Goal: Find contact information: Find contact information

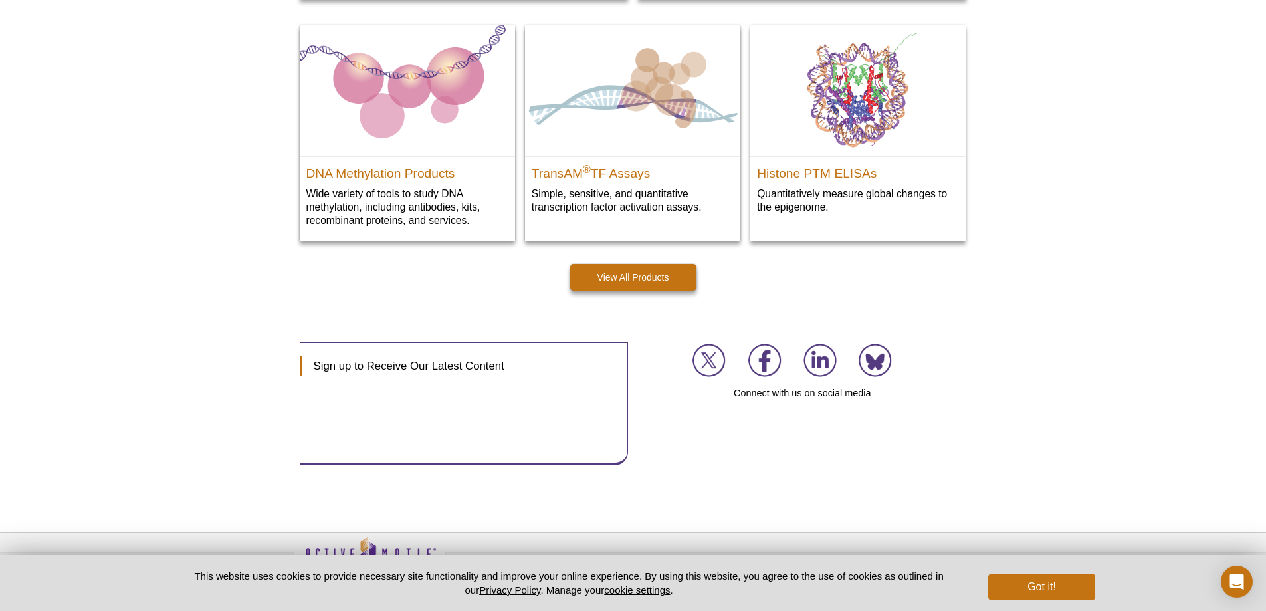
scroll to position [1897, 0]
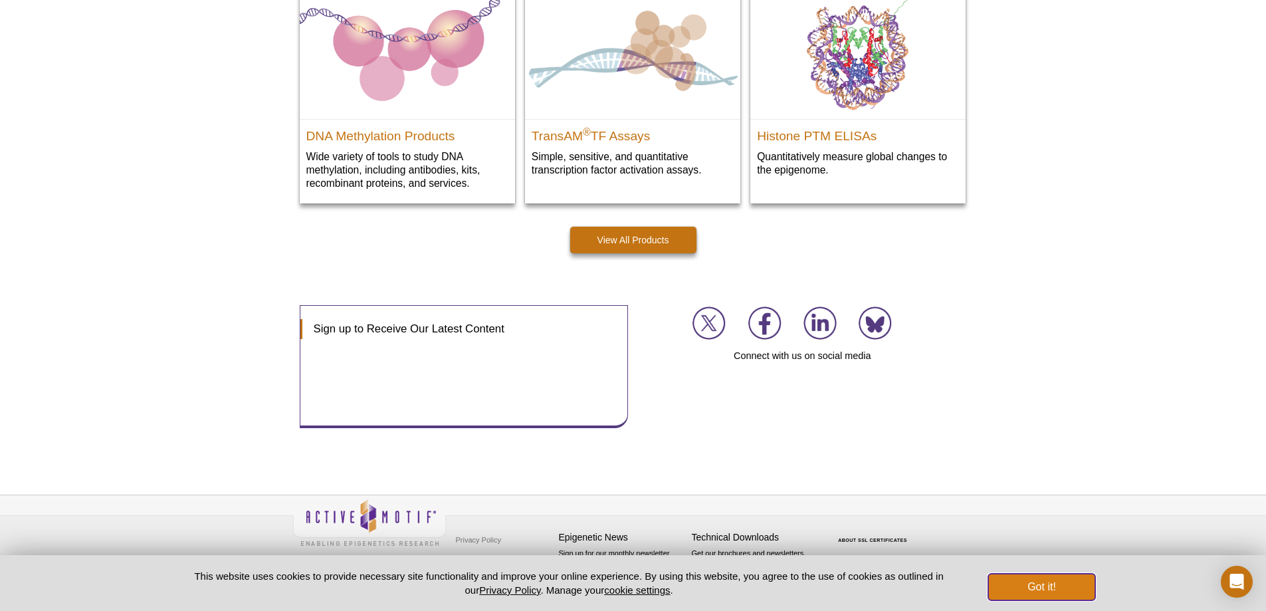
click at [1020, 583] on button "Got it!" at bounding box center [1041, 586] width 106 height 27
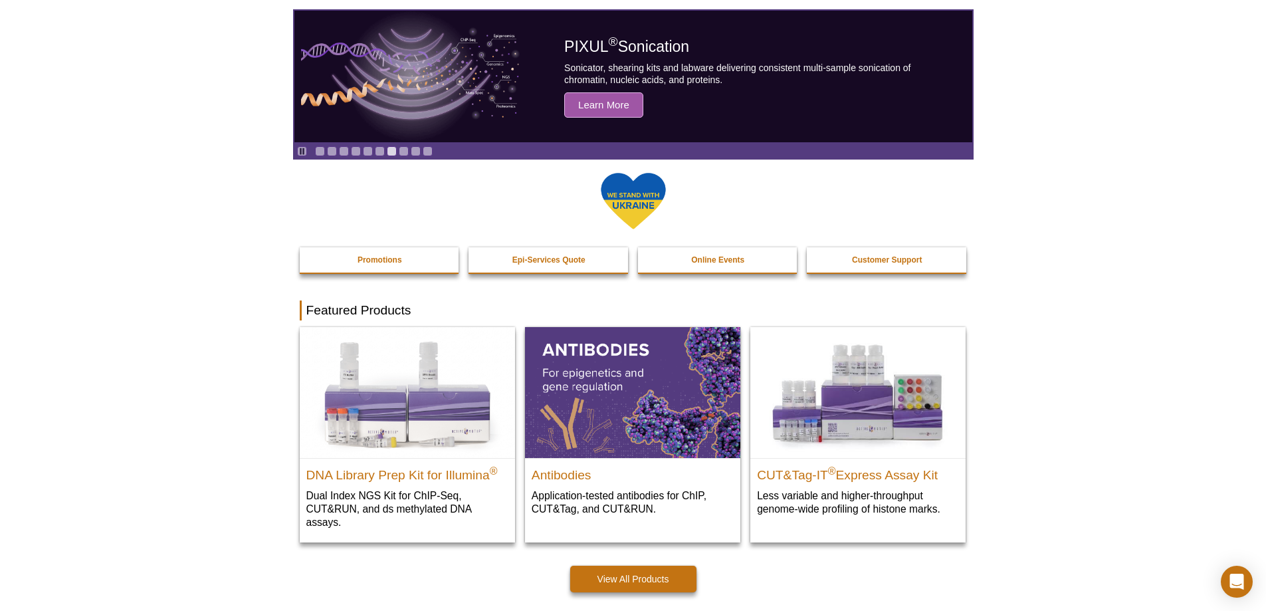
scroll to position [0, 0]
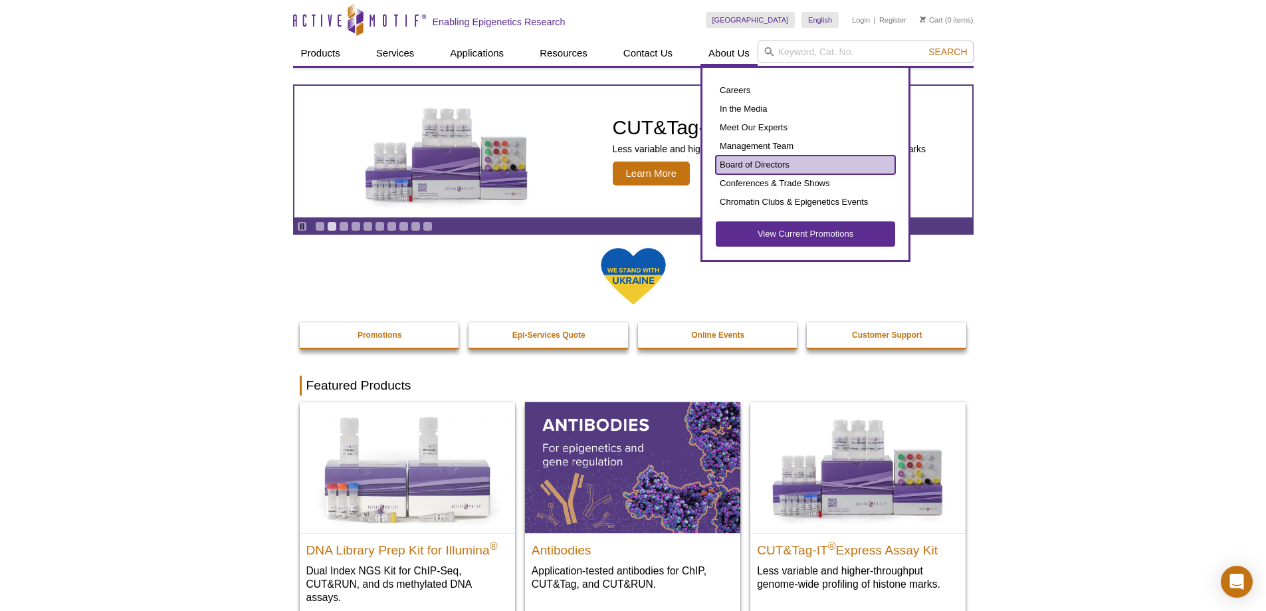
click at [751, 162] on link "Board of Directors" at bounding box center [804, 164] width 179 height 19
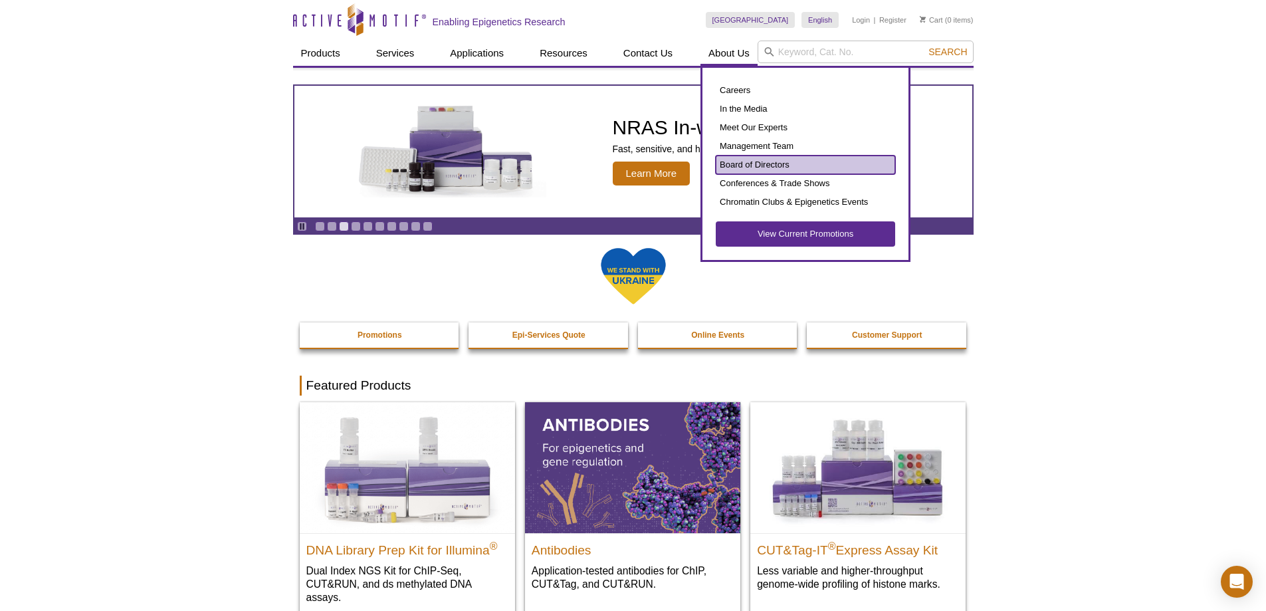
click at [751, 162] on link "Board of Directors" at bounding box center [804, 164] width 179 height 19
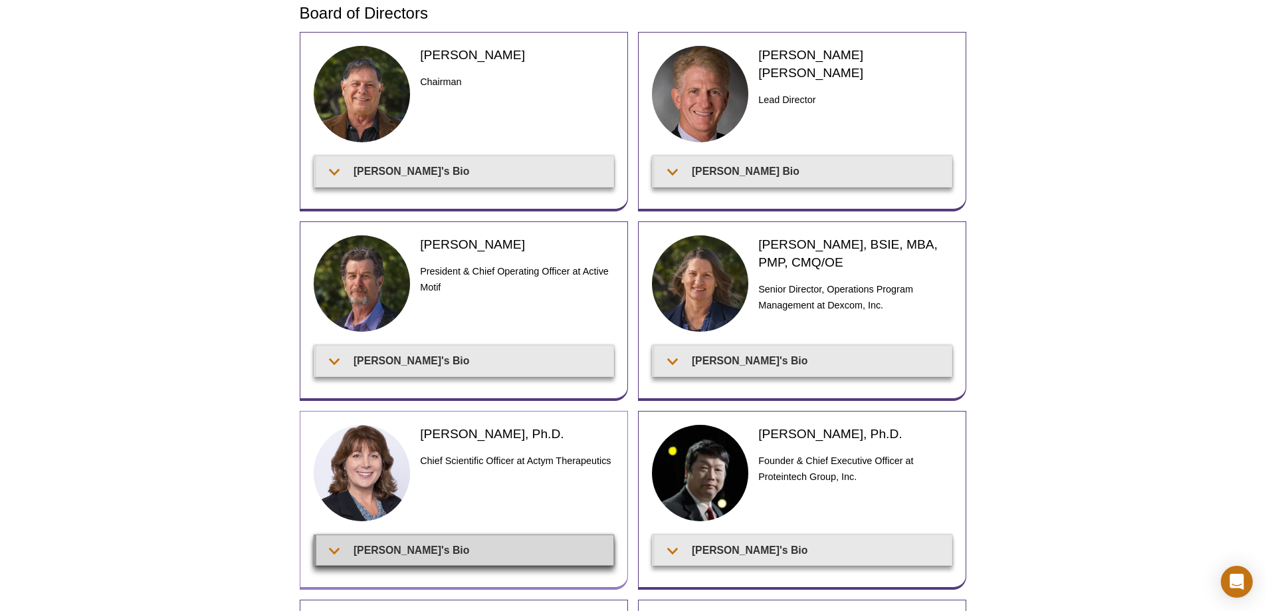
scroll to position [70, 0]
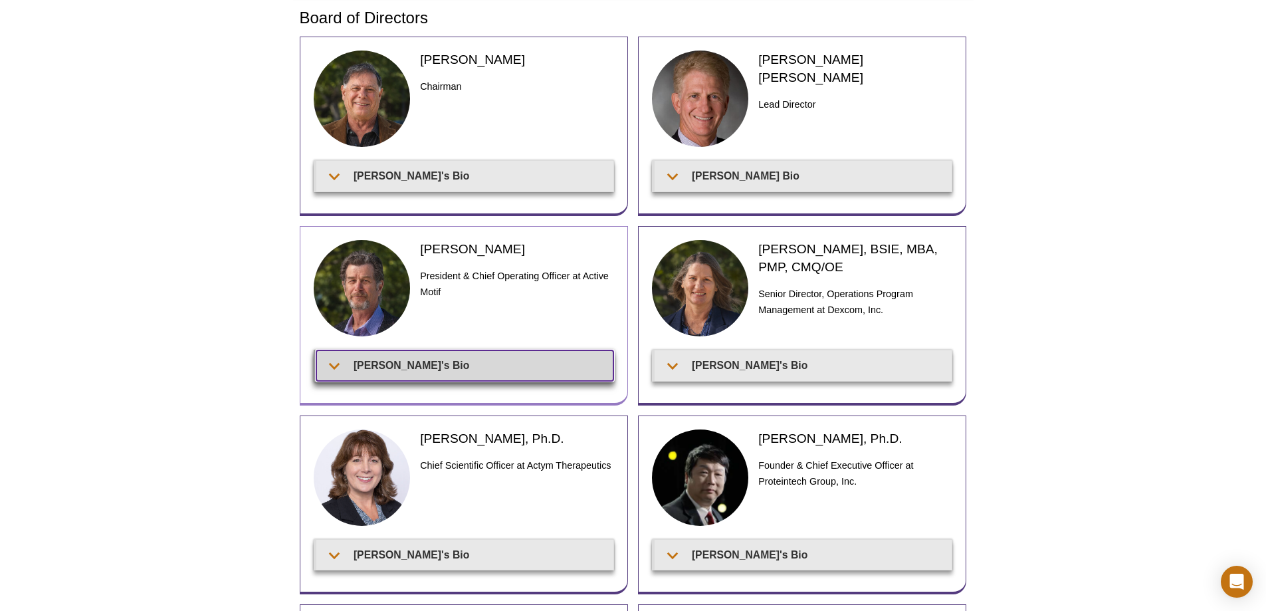
click at [485, 365] on summary "Ted's Bio" at bounding box center [464, 365] width 297 height 30
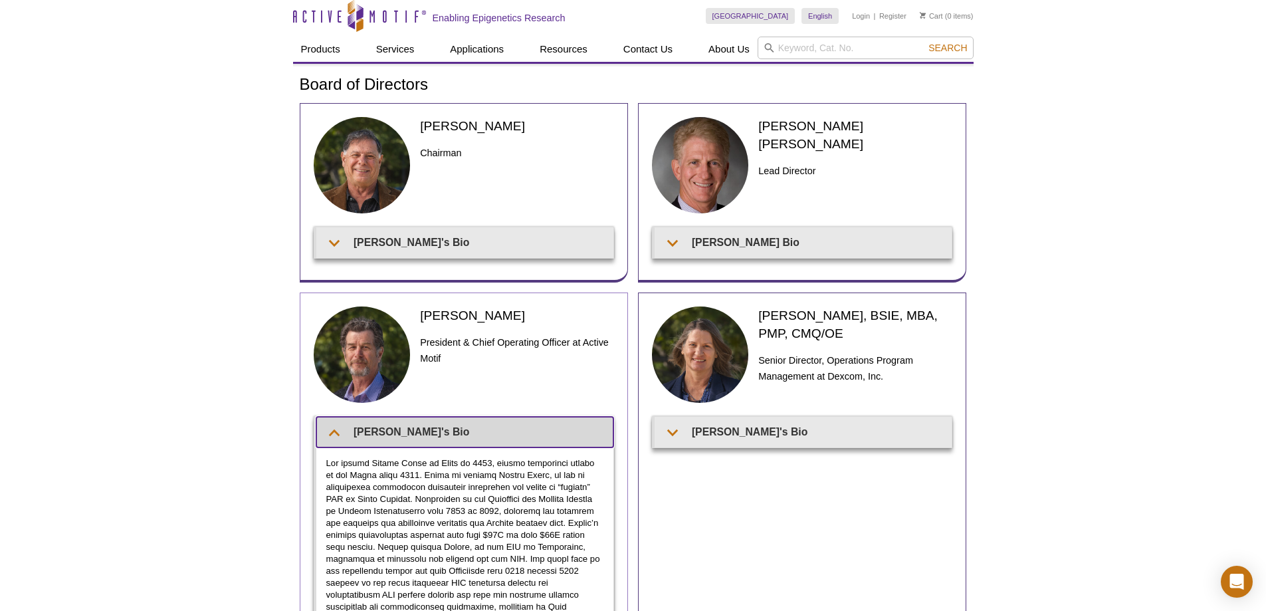
scroll to position [0, 0]
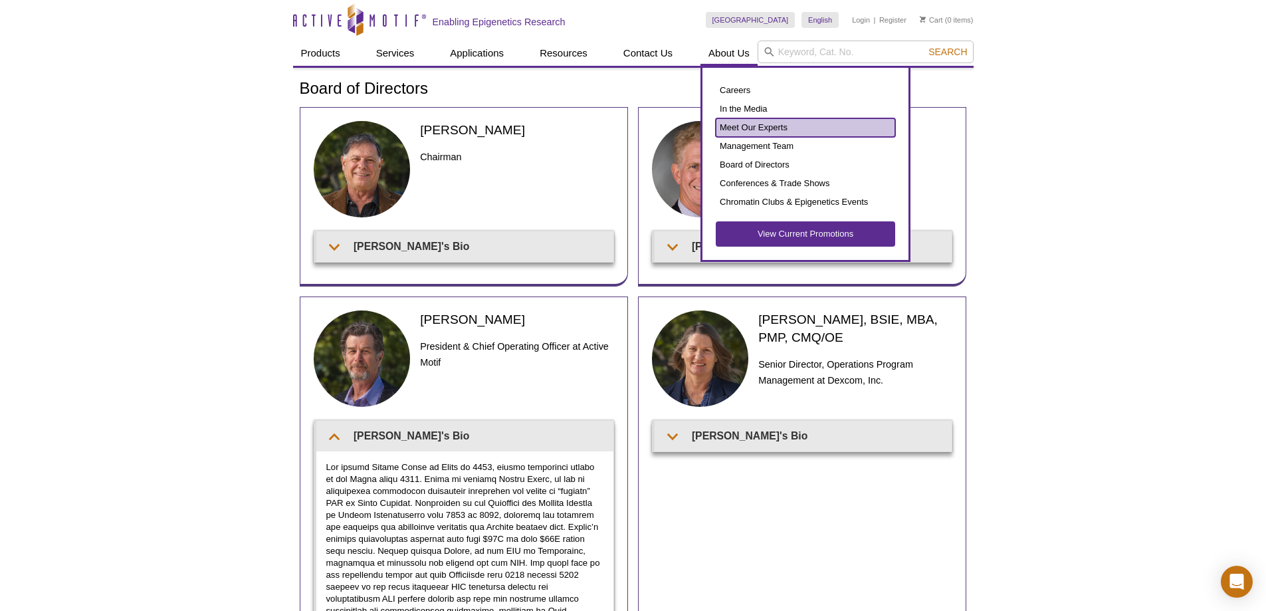
click at [793, 130] on link "Meet Our Experts" at bounding box center [804, 127] width 179 height 19
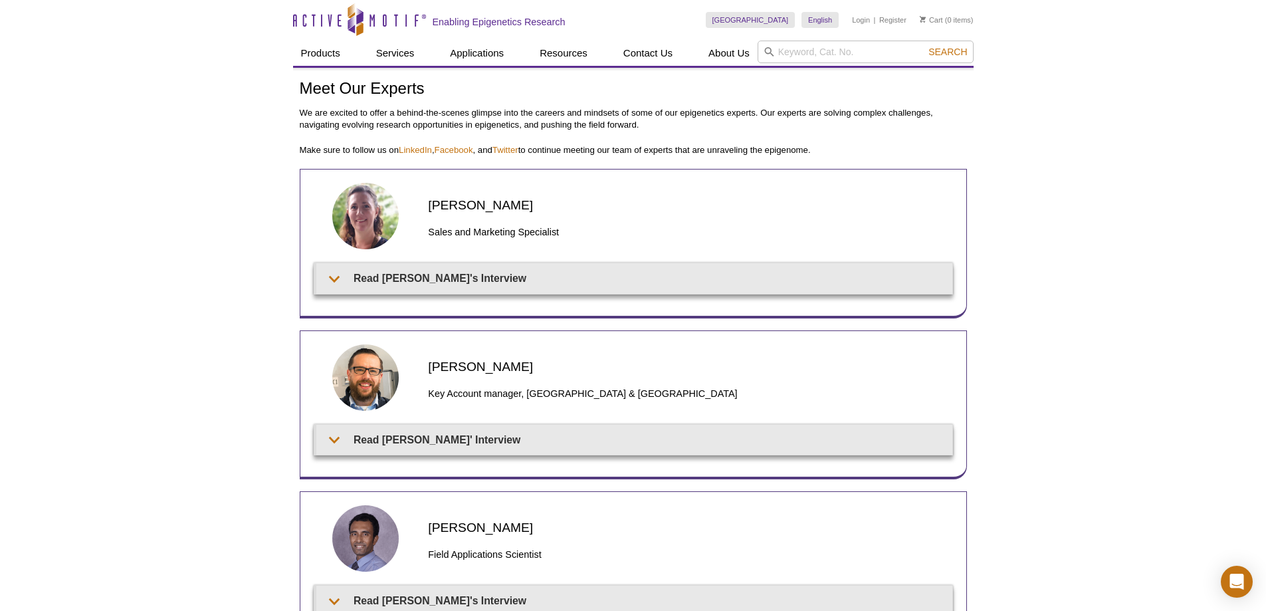
click at [293, 2] on div "Skip to content Active Motif Logo Enabling Epigenetics Research" at bounding box center [499, 19] width 413 height 39
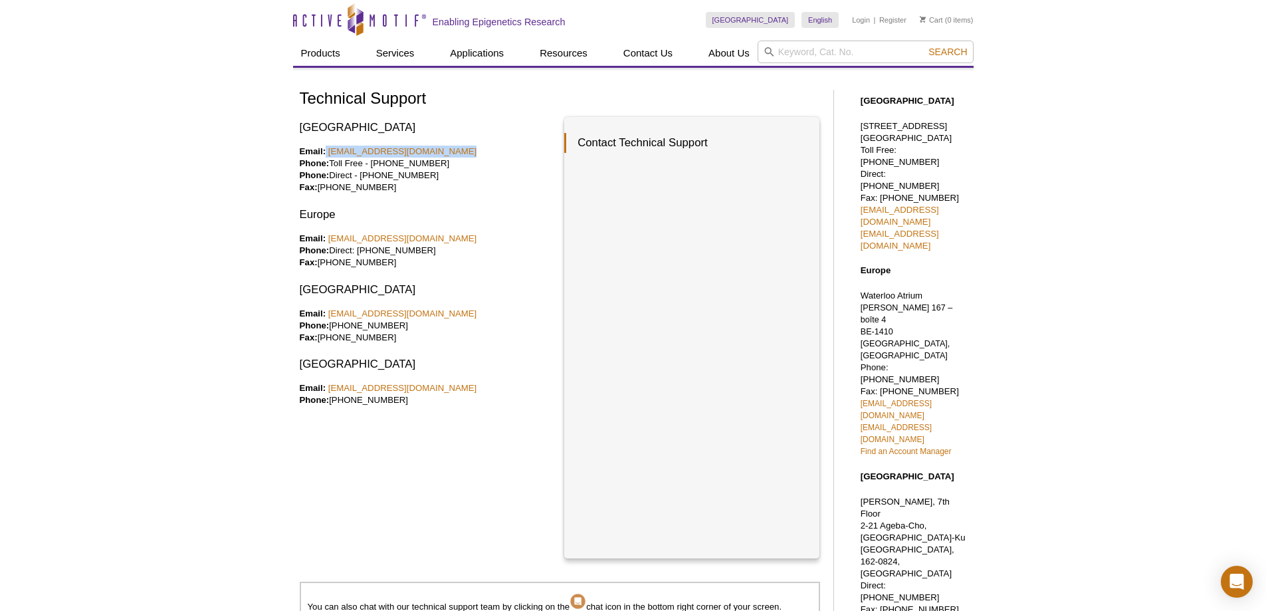
drag, startPoint x: 464, startPoint y: 155, endPoint x: 326, endPoint y: 145, distance: 137.9
click at [326, 145] on p "Email: tech_service@activemotif.com Phone: Toll Free - 877 222 9543 Phone: Dire…" at bounding box center [427, 169] width 255 height 48
copy p "tech_service@activemotif.com"
drag, startPoint x: 440, startPoint y: 237, endPoint x: 331, endPoint y: 244, distance: 109.2
click at [329, 244] on p "Email: eurotech@activemotif.com Phone: Direct: +32 (0)2 653 0001 Fax: +32 (0)2 …" at bounding box center [427, 251] width 255 height 36
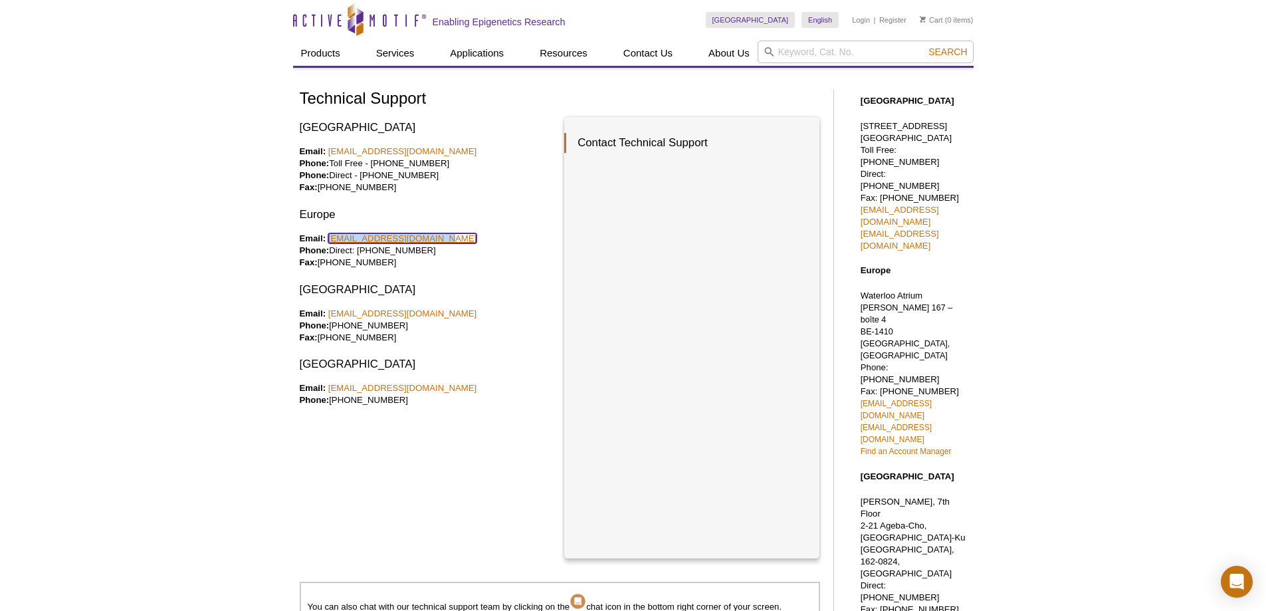
copy link "eurotech@activemotif.com"
